Goal: Transaction & Acquisition: Purchase product/service

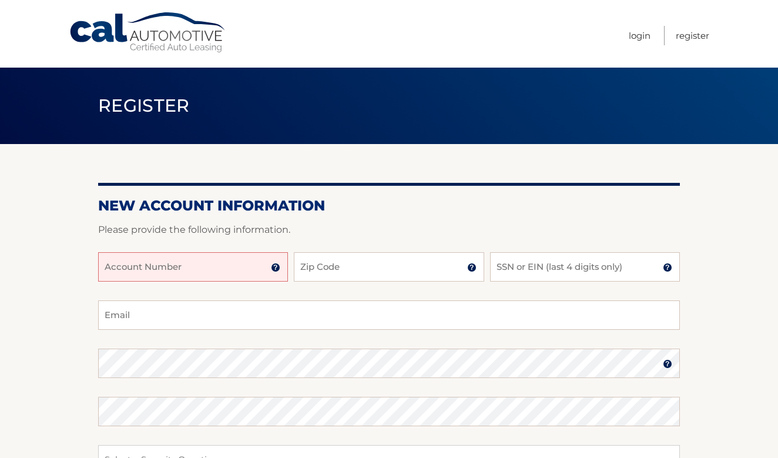
click at [229, 267] on input "Account Number" at bounding box center [193, 266] width 190 height 29
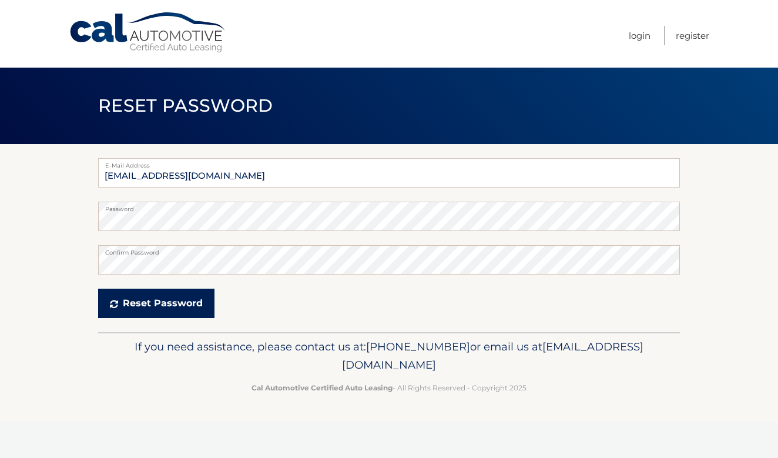
click at [172, 296] on button "Reset Password" at bounding box center [156, 302] width 116 height 29
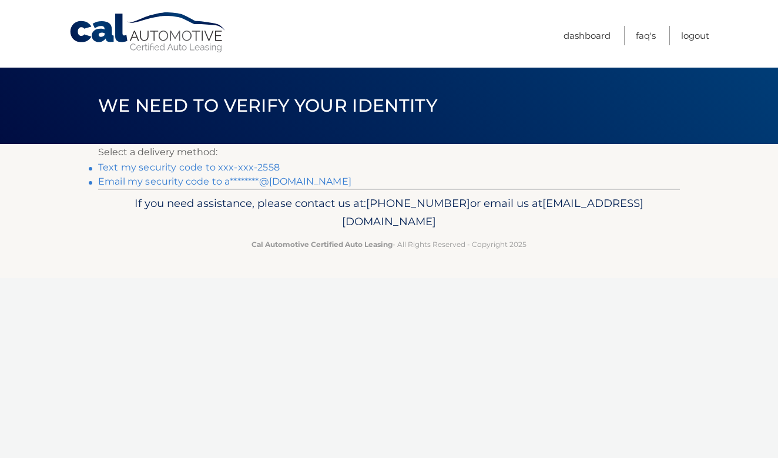
click at [199, 182] on link "Email my security code to a********@gmail.com" at bounding box center [224, 181] width 253 height 11
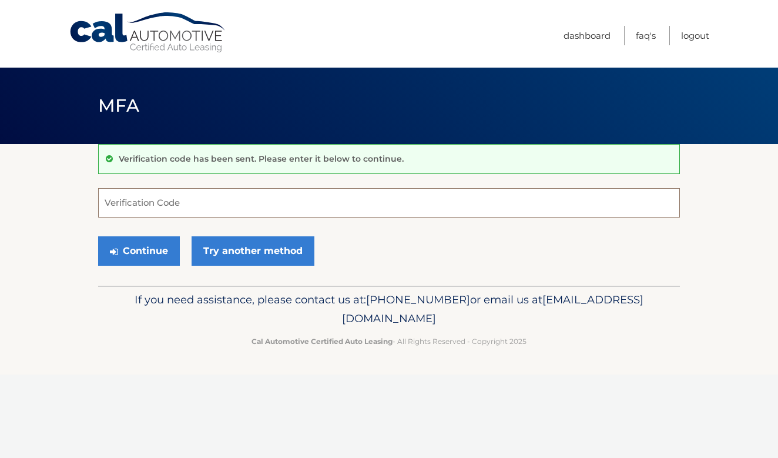
click at [131, 206] on input "Verification Code" at bounding box center [389, 202] width 582 height 29
type input "591227"
click at [139, 250] on button "Continue" at bounding box center [139, 250] width 82 height 29
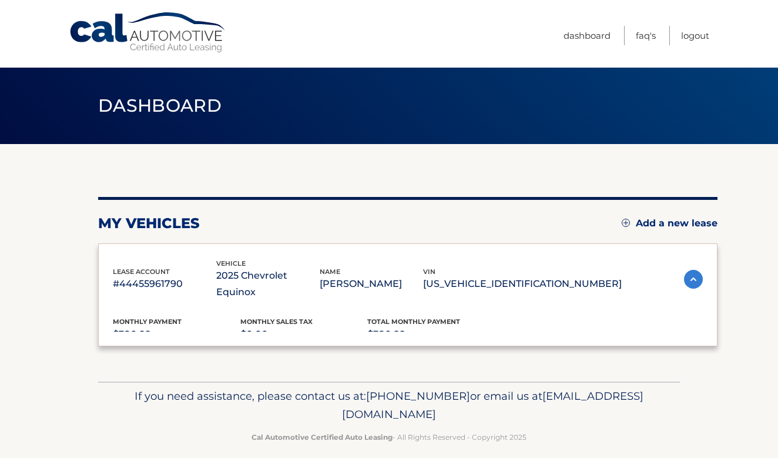
click at [152, 249] on div "lease account #44455961790 vehicle 2025 Chevrolet Equinox name ALEXANDER KMETA …" at bounding box center [407, 294] width 619 height 103
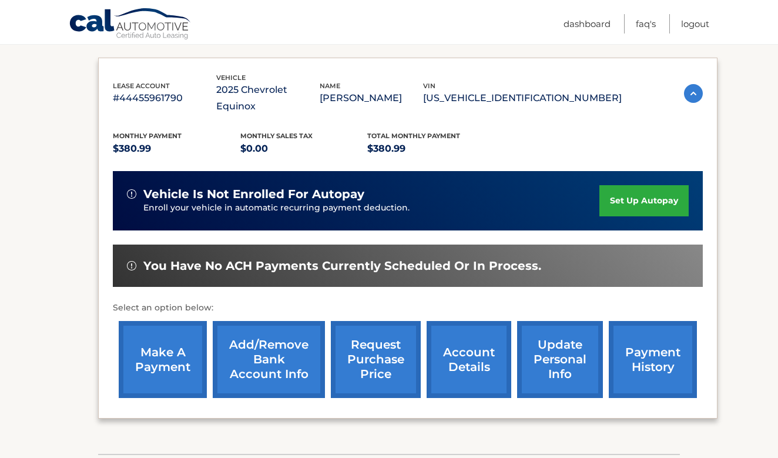
scroll to position [227, 0]
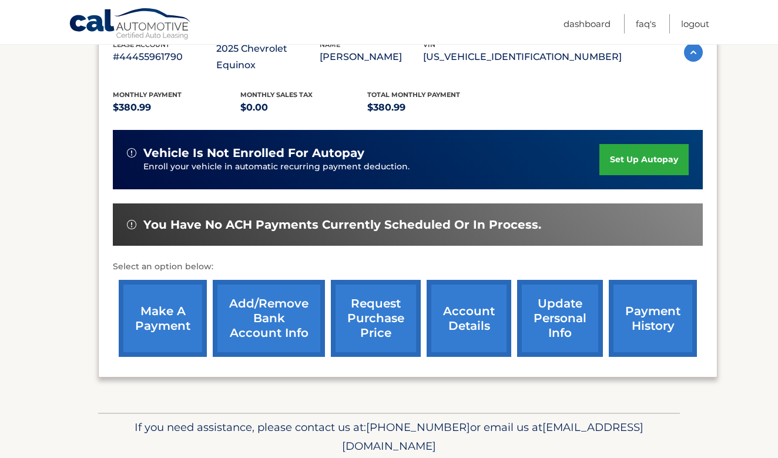
click at [152, 301] on link "make a payment" at bounding box center [163, 318] width 88 height 77
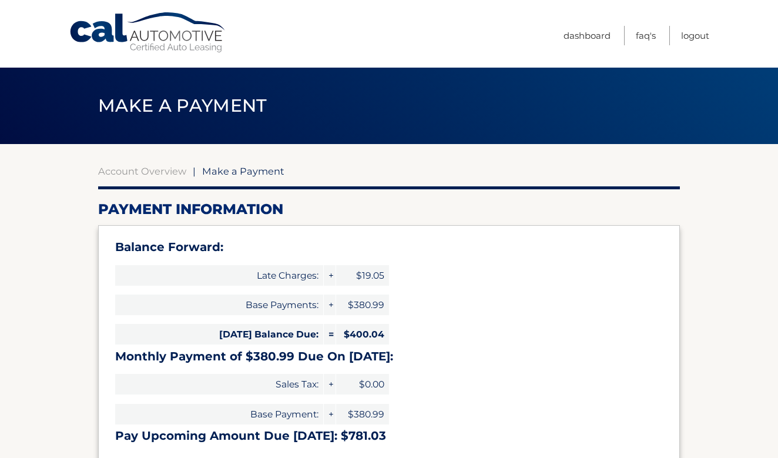
select select "NTA4ZDNjYWItZTBkMS00YjE5LWE2MWItZDMwYzdkZTU3OTFh"
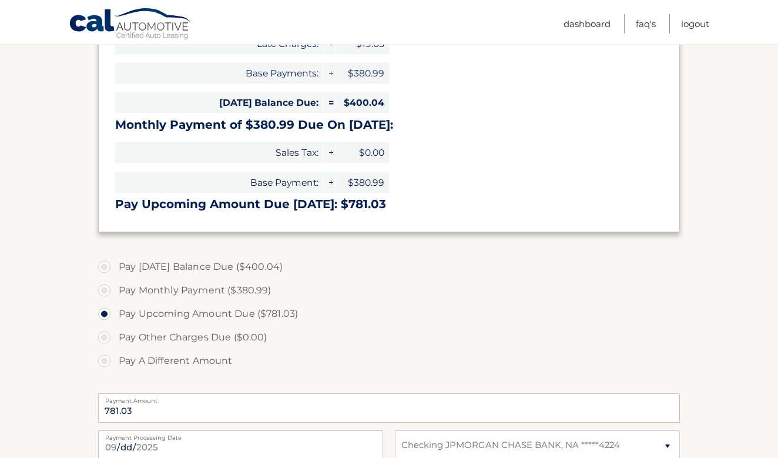
scroll to position [167, 0]
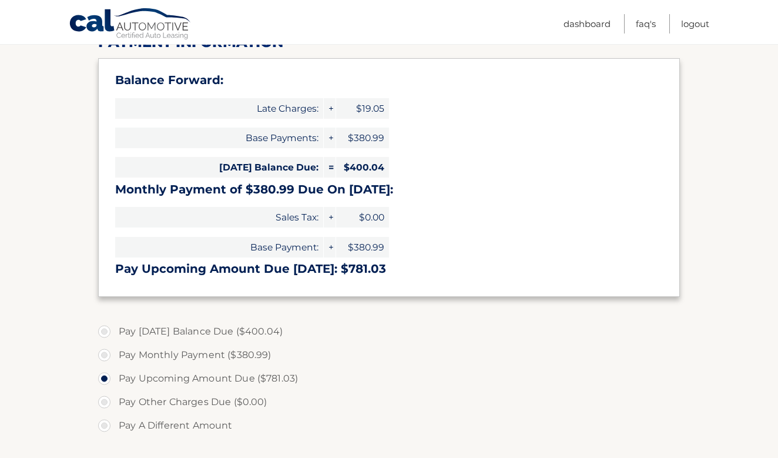
click at [250, 166] on span "Today's Balance Due:" at bounding box center [219, 167] width 208 height 21
click at [370, 164] on span "$400.04" at bounding box center [362, 167] width 53 height 21
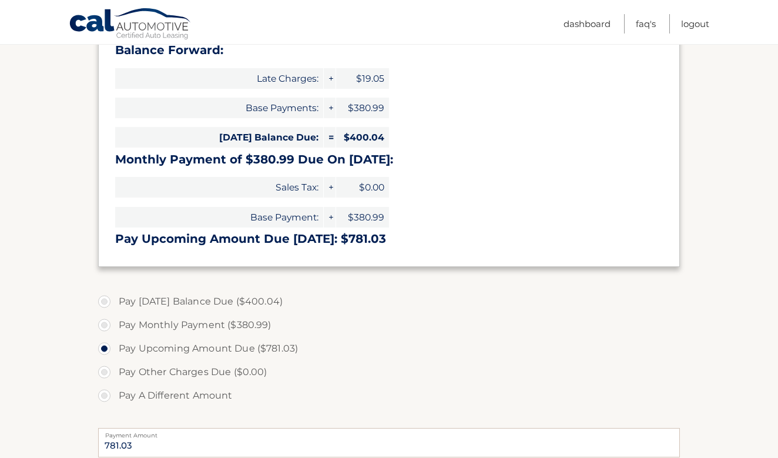
scroll to position [193, 0]
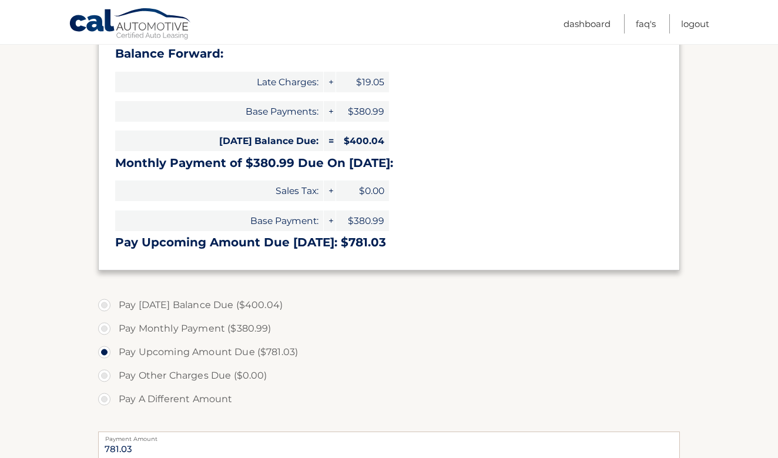
click at [104, 303] on label "Pay Today's Balance Due ($400.04)" at bounding box center [389, 305] width 582 height 24
click at [104, 303] on input "Pay Today's Balance Due ($400.04)" at bounding box center [109, 302] width 12 height 19
radio input "true"
type input "400.04"
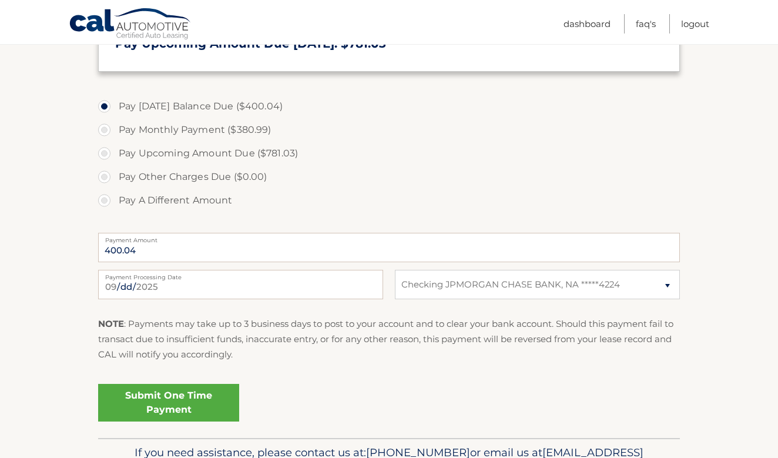
scroll to position [394, 0]
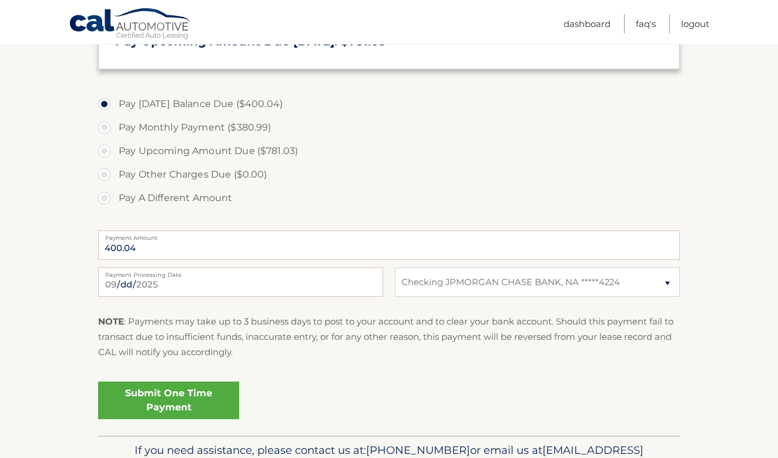
click at [187, 387] on link "Submit One Time Payment" at bounding box center [168, 400] width 141 height 38
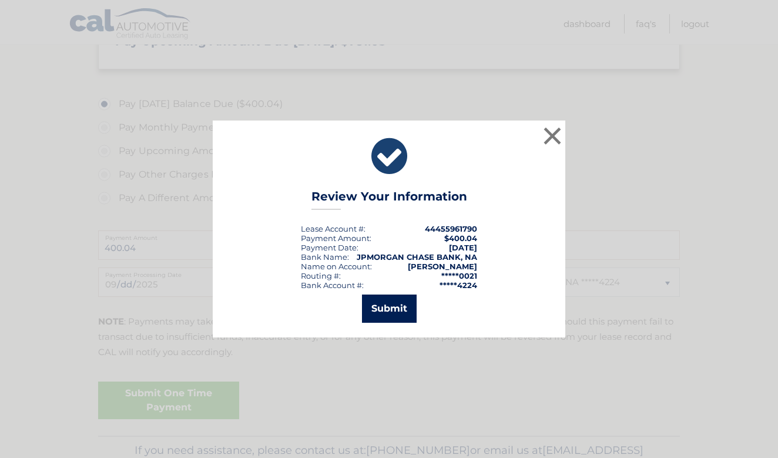
click at [373, 306] on button "Submit" at bounding box center [389, 308] width 55 height 28
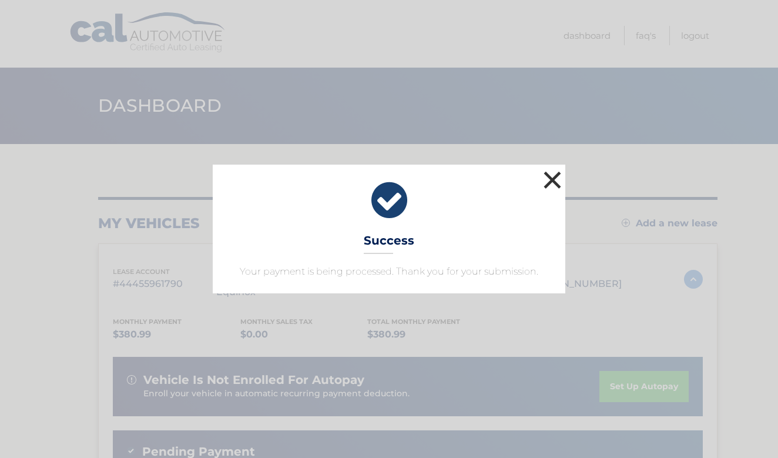
click at [551, 181] on button "×" at bounding box center [553, 180] width 24 height 24
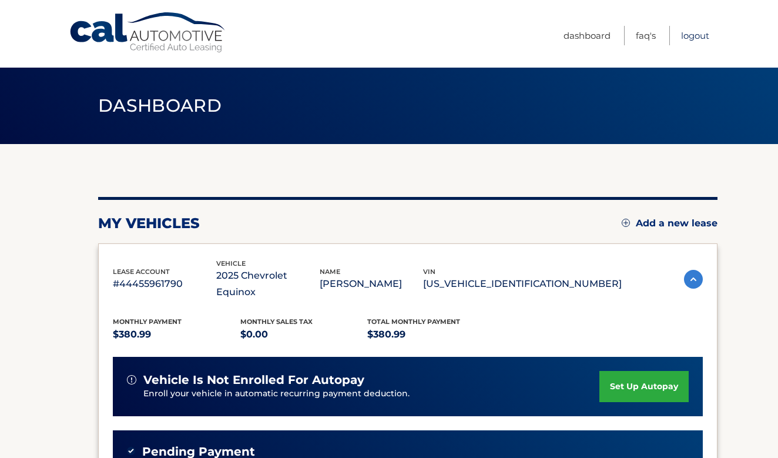
click at [691, 34] on link "Logout" at bounding box center [695, 35] width 28 height 19
